Goal: Find specific page/section: Find specific page/section

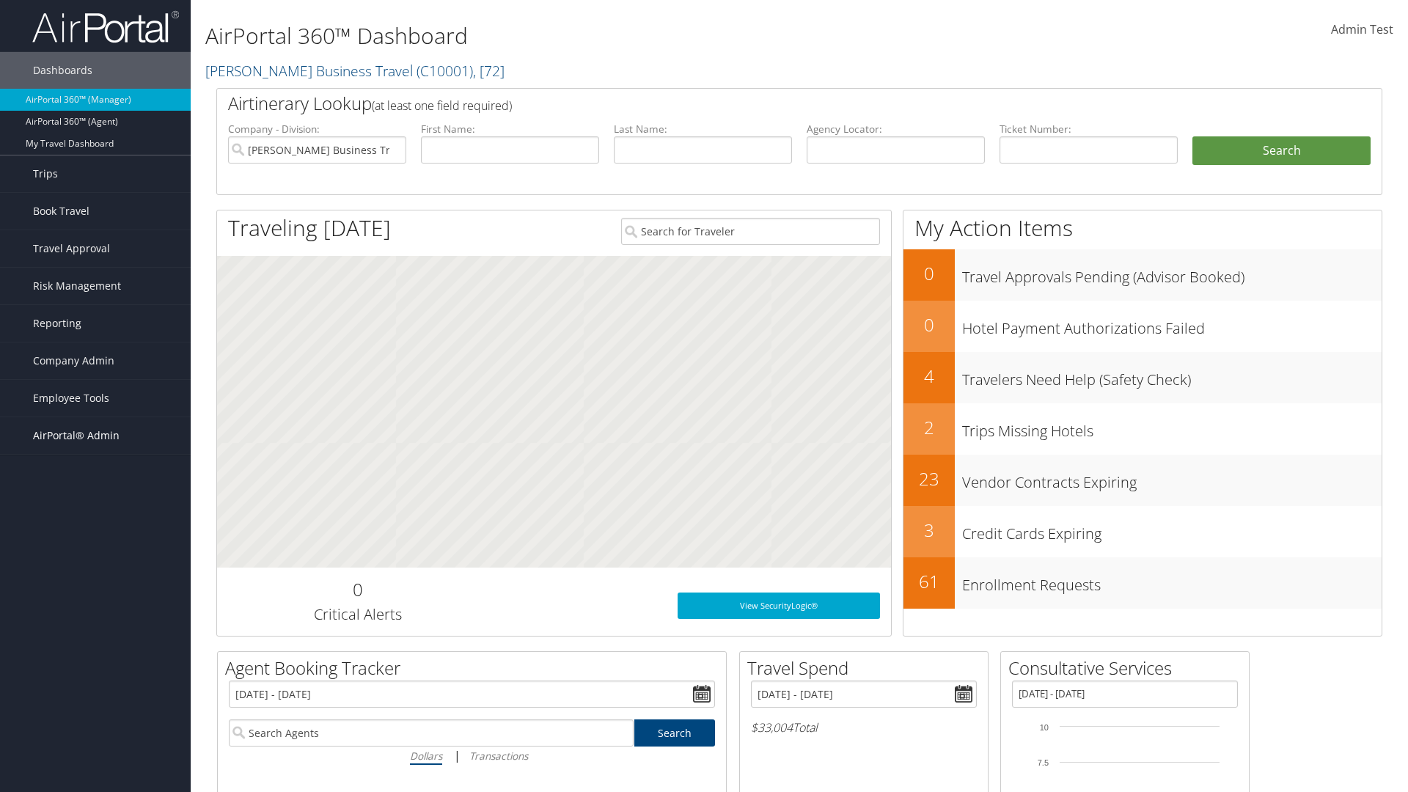
click at [95, 436] on span "AirPortal® Admin" at bounding box center [76, 435] width 87 height 37
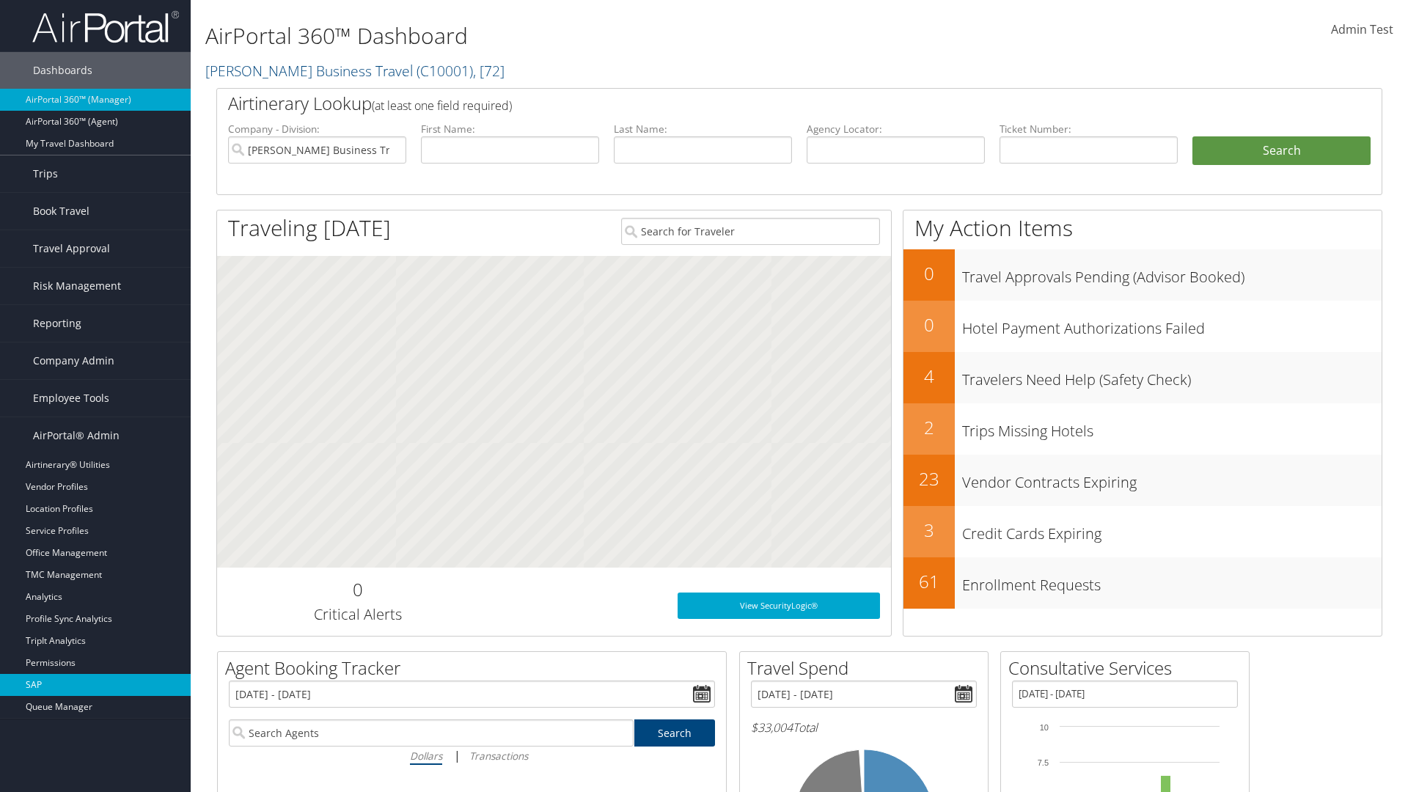
click at [95, 685] on link "SAP" at bounding box center [95, 685] width 191 height 22
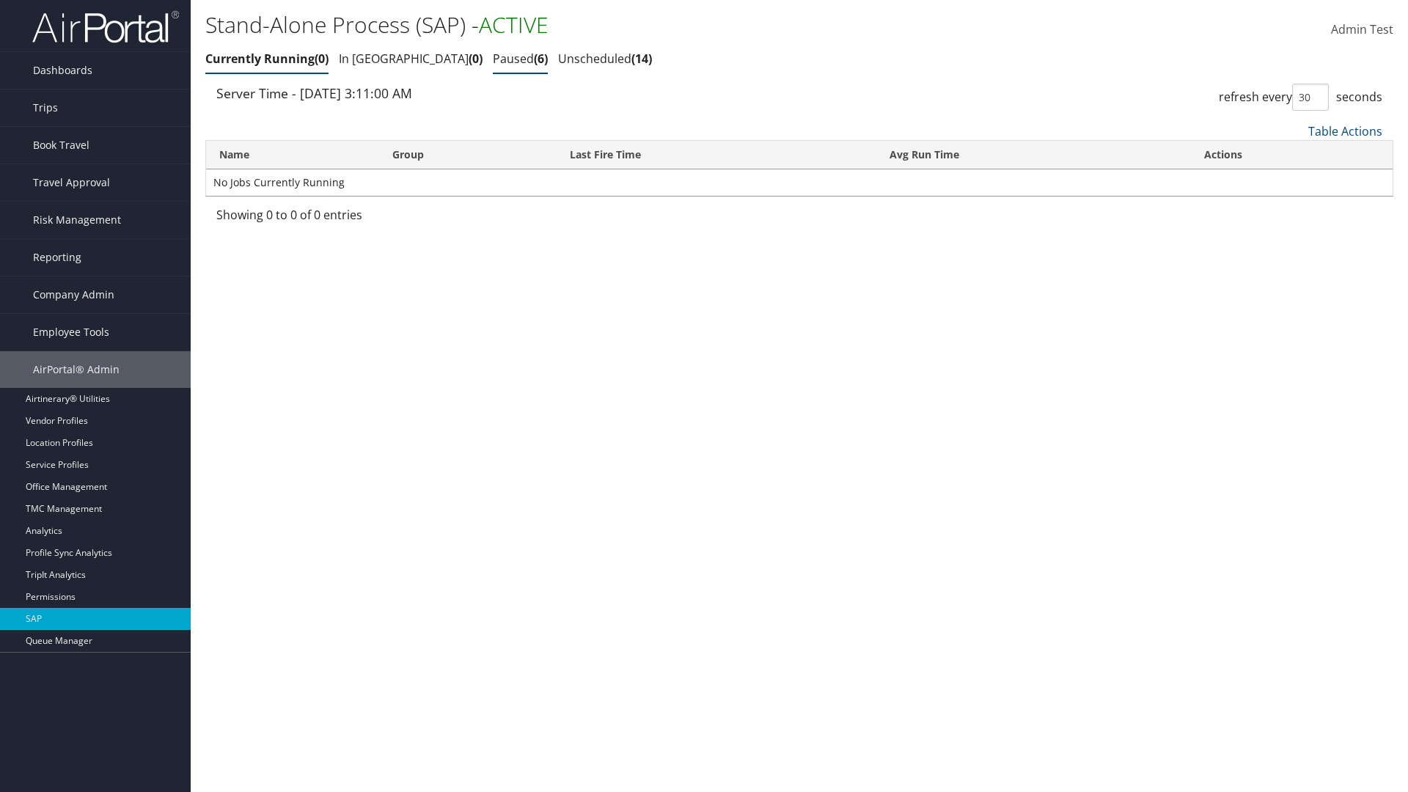
click at [493, 59] on link "Paused 6" at bounding box center [520, 59] width 55 height 16
